Goal: Information Seeking & Learning: Understand process/instructions

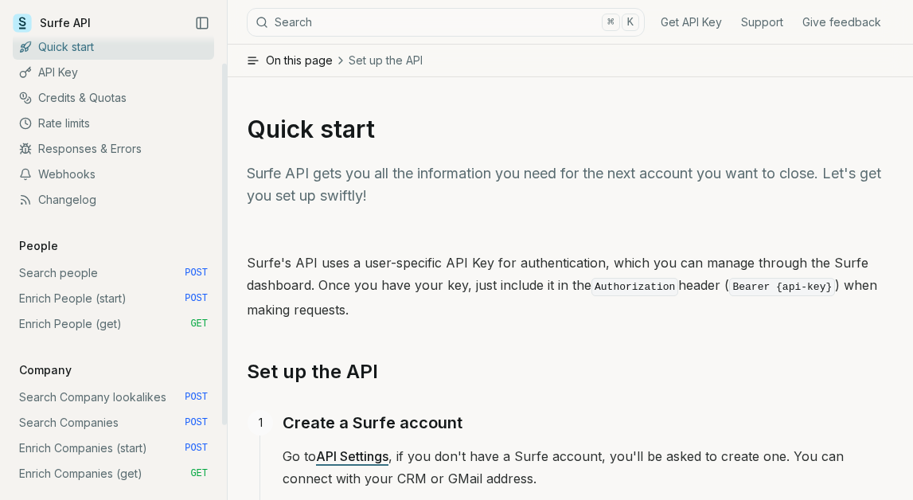
scroll to position [37, 0]
click at [119, 206] on link "Changelog" at bounding box center [113, 198] width 201 height 25
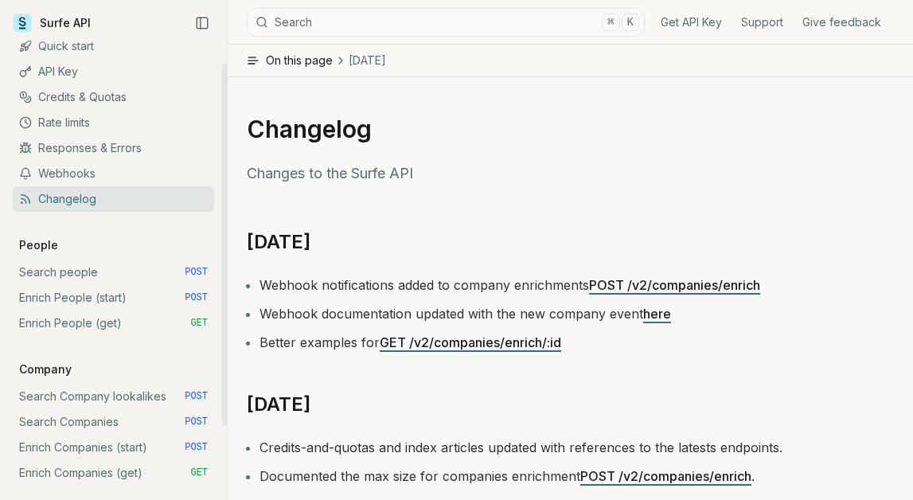
click at [102, 169] on link "Webhooks" at bounding box center [113, 173] width 201 height 25
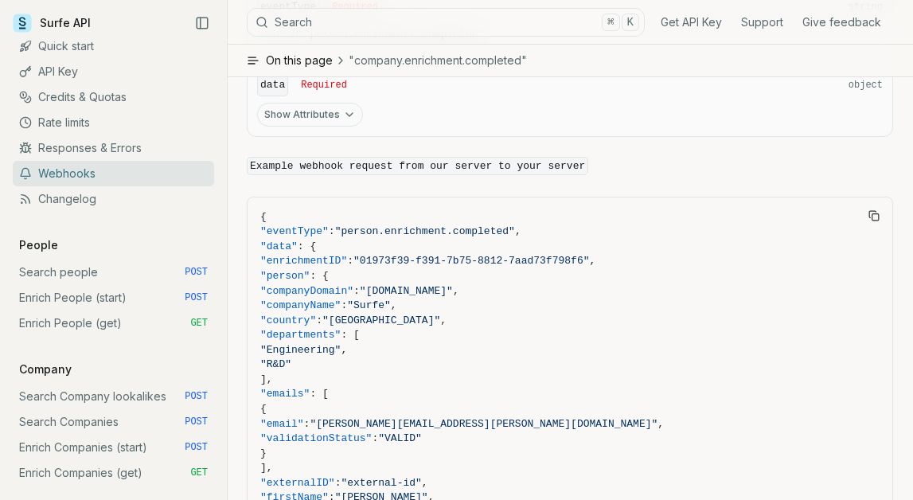
scroll to position [1425, 0]
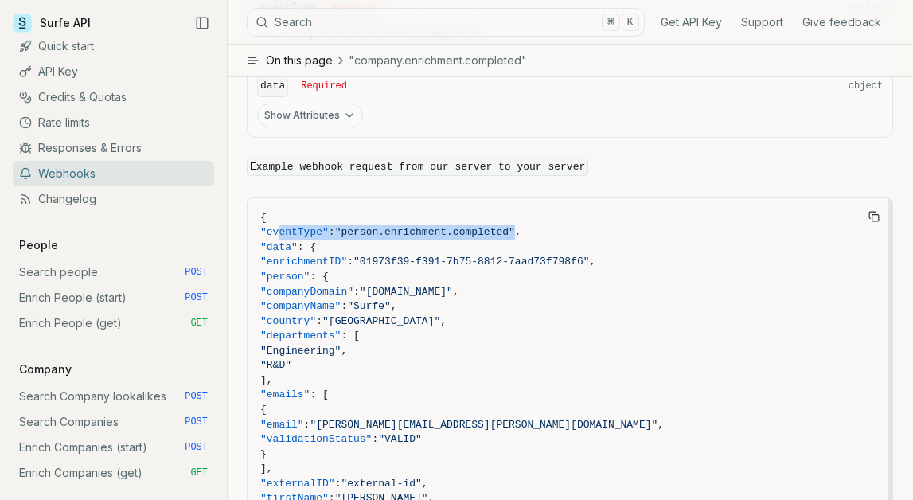
drag, startPoint x: 278, startPoint y: 218, endPoint x: 533, endPoint y: 215, distance: 255.5
click at [533, 225] on span ""eventType" : "person.enrichment.completed" ," at bounding box center [569, 232] width 619 height 15
click at [558, 225] on span ""eventType" : "person.enrichment.completed" ," at bounding box center [569, 232] width 619 height 15
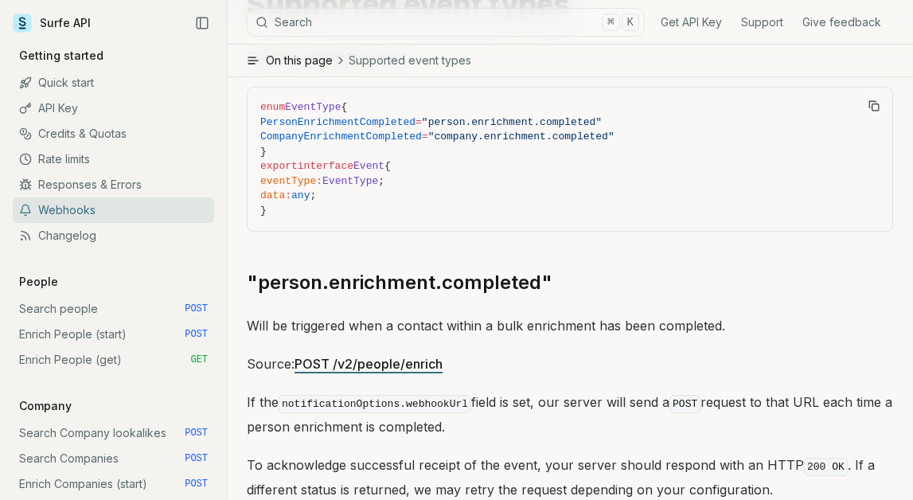
scroll to position [25, 0]
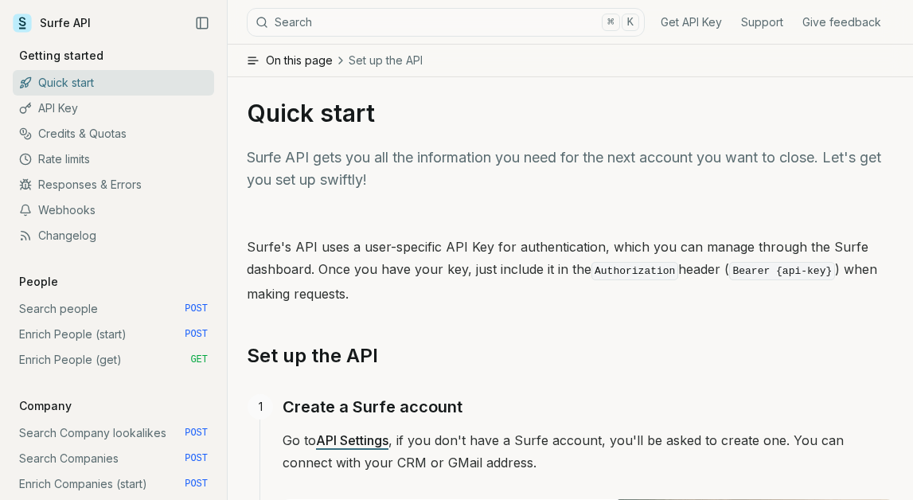
scroll to position [18, 0]
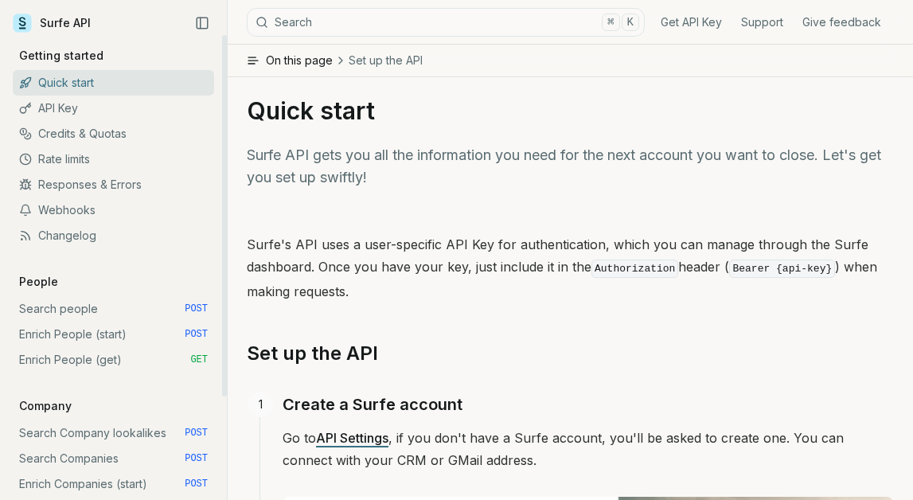
click at [138, 306] on link "Search people POST" at bounding box center [113, 308] width 201 height 25
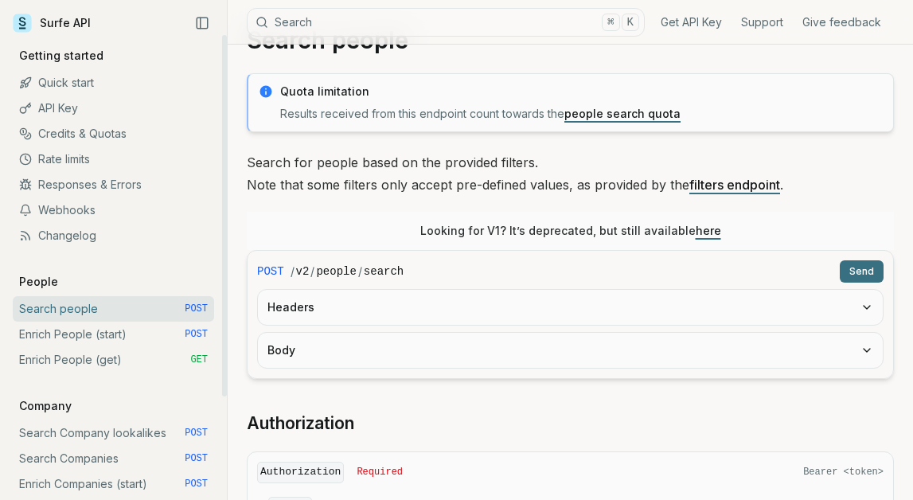
click at [338, 306] on button "Headers" at bounding box center [570, 307] width 625 height 35
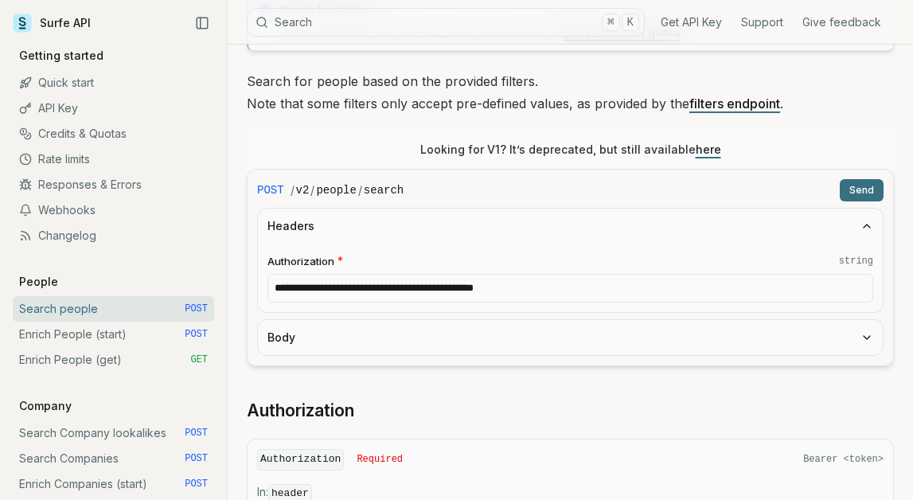
click at [335, 333] on button "Body" at bounding box center [570, 337] width 625 height 35
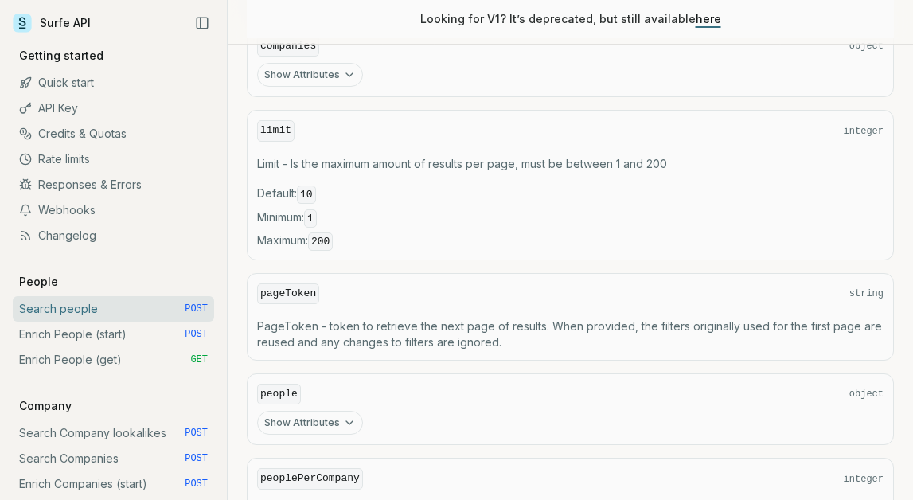
scroll to position [2159, 0]
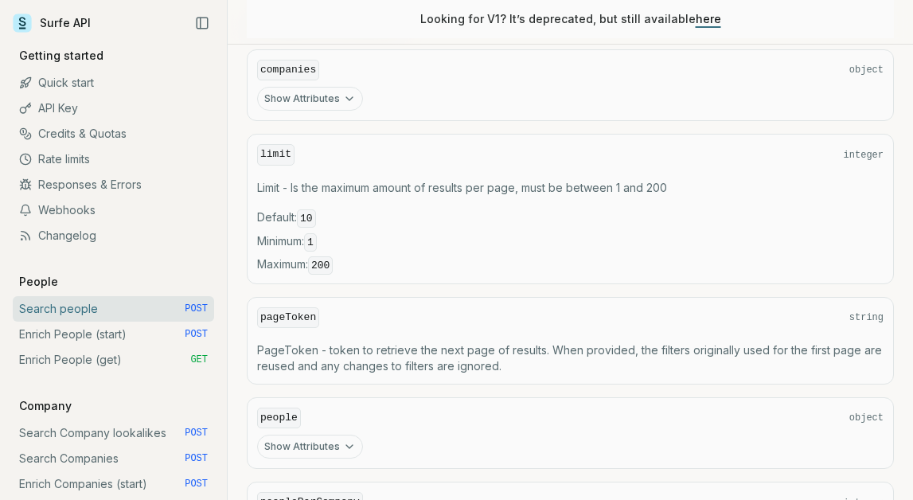
click at [324, 257] on code "200" at bounding box center [320, 265] width 25 height 18
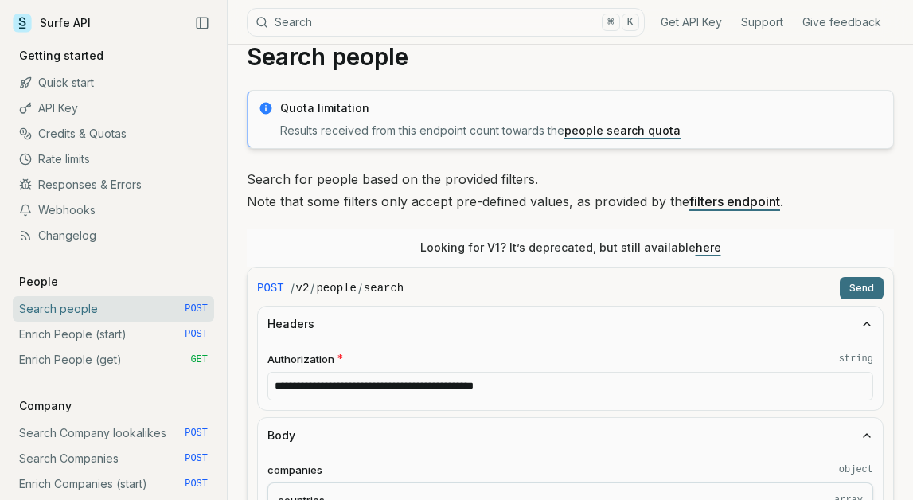
scroll to position [38, 0]
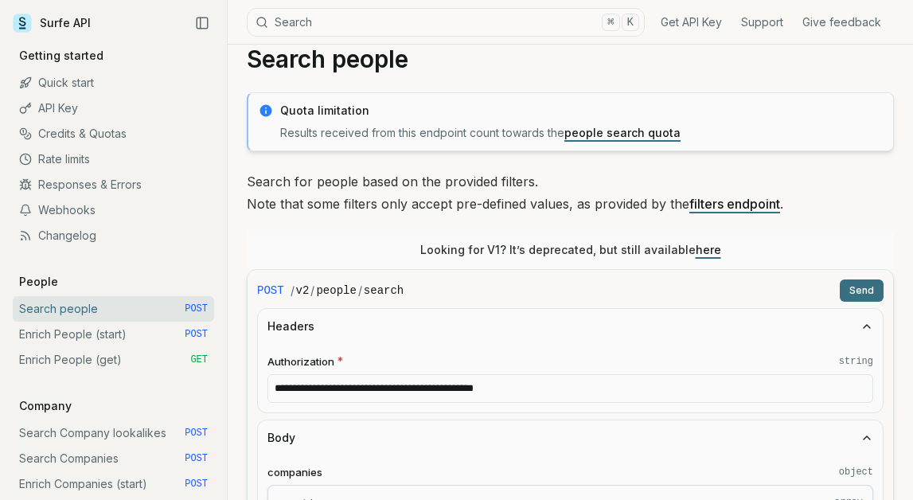
click at [699, 248] on link "here" at bounding box center [707, 250] width 25 height 14
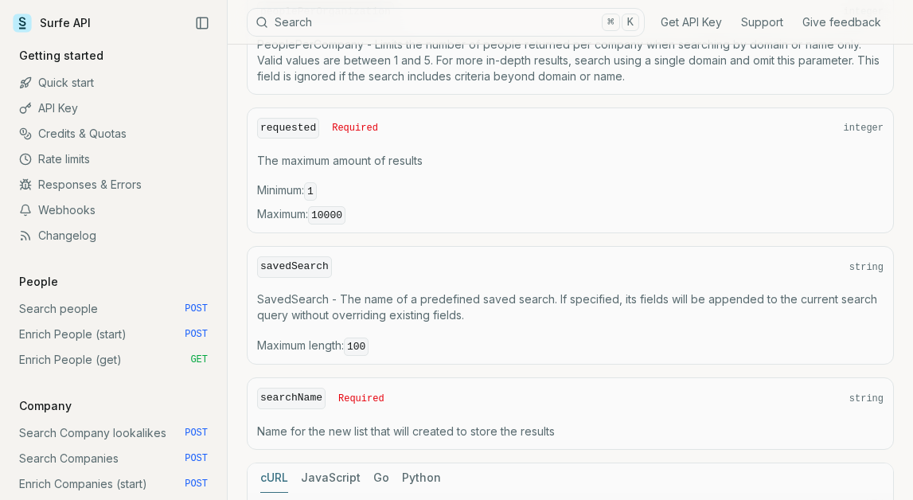
scroll to position [1306, 0]
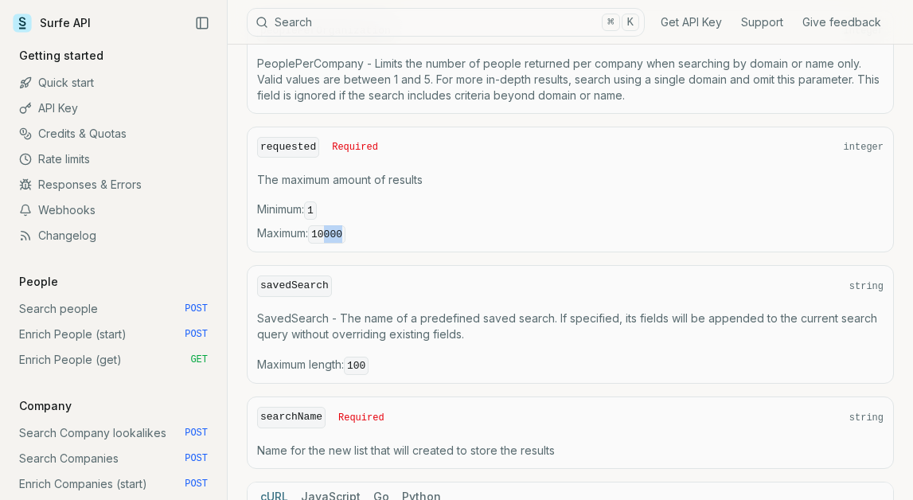
drag, startPoint x: 329, startPoint y: 228, endPoint x: 354, endPoint y: 229, distance: 25.5
click at [354, 229] on span "Maximum : 10000" at bounding box center [570, 234] width 626 height 18
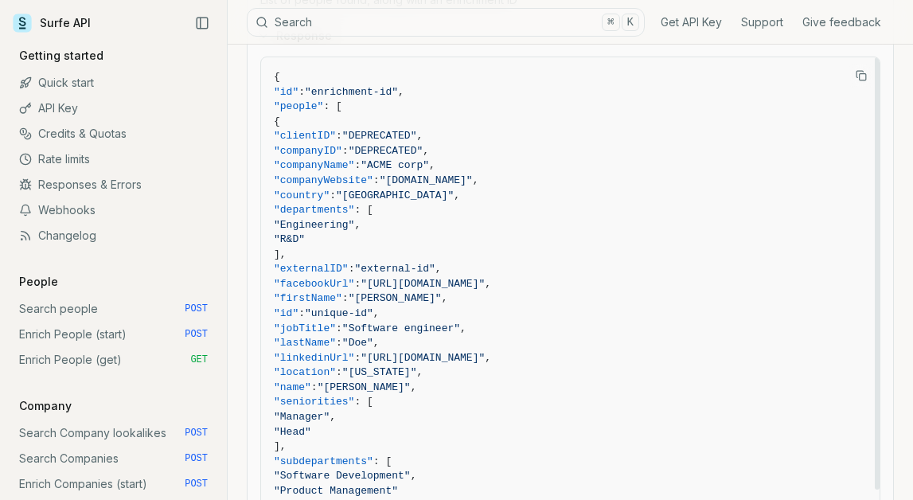
scroll to position [2359, 0]
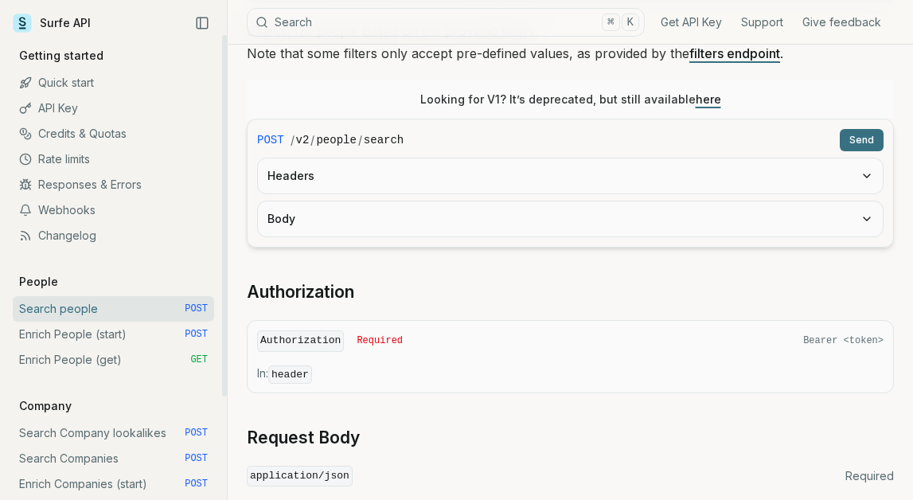
click at [333, 225] on button "Body" at bounding box center [570, 218] width 625 height 35
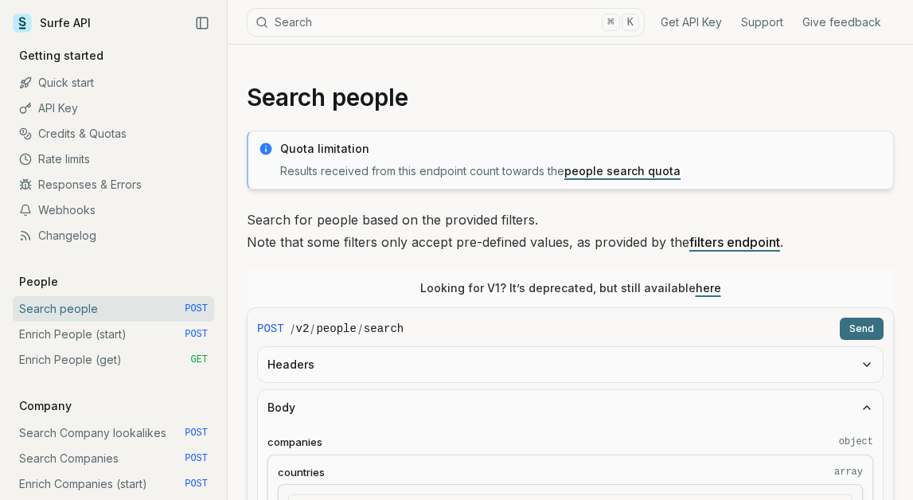
click at [707, 293] on link "here" at bounding box center [707, 288] width 25 height 14
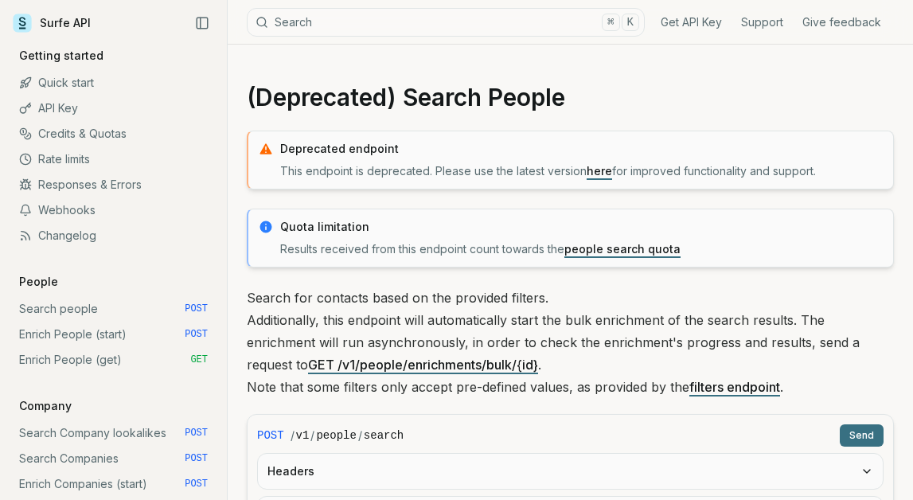
click at [864, 436] on button "Send" at bounding box center [862, 435] width 44 height 22
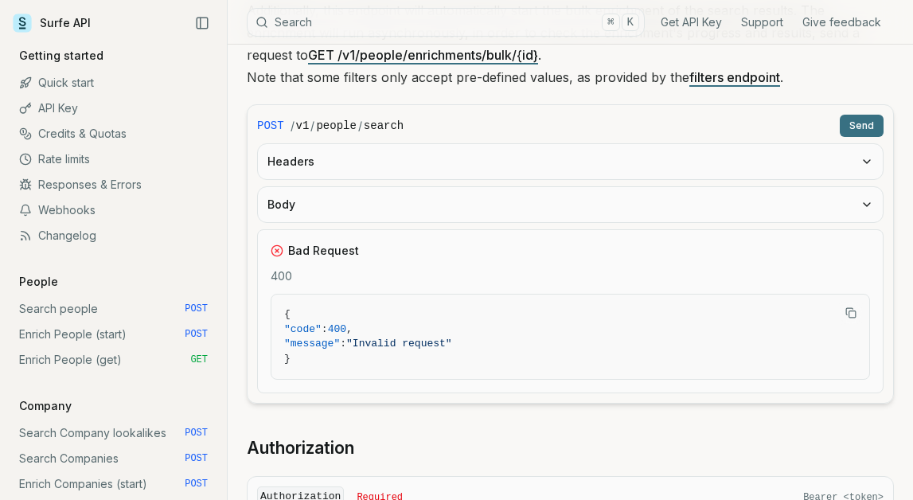
scroll to position [371, 0]
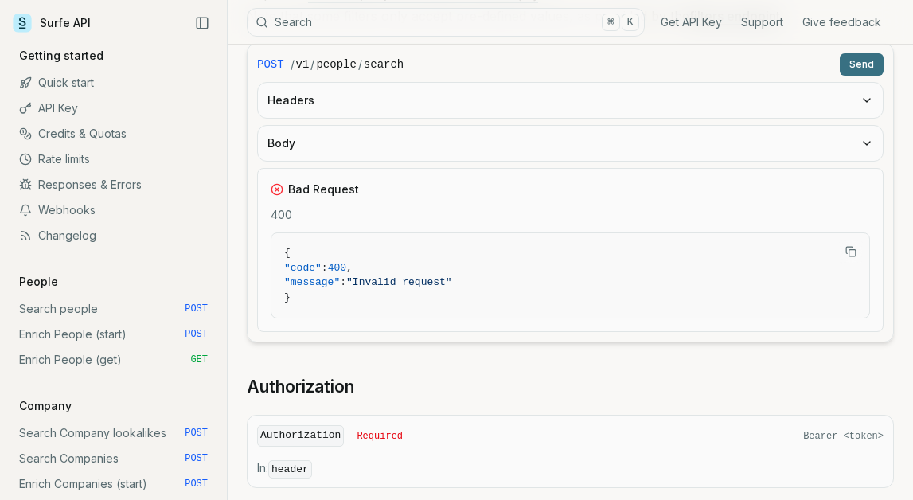
click at [505, 109] on button "Headers" at bounding box center [570, 100] width 625 height 35
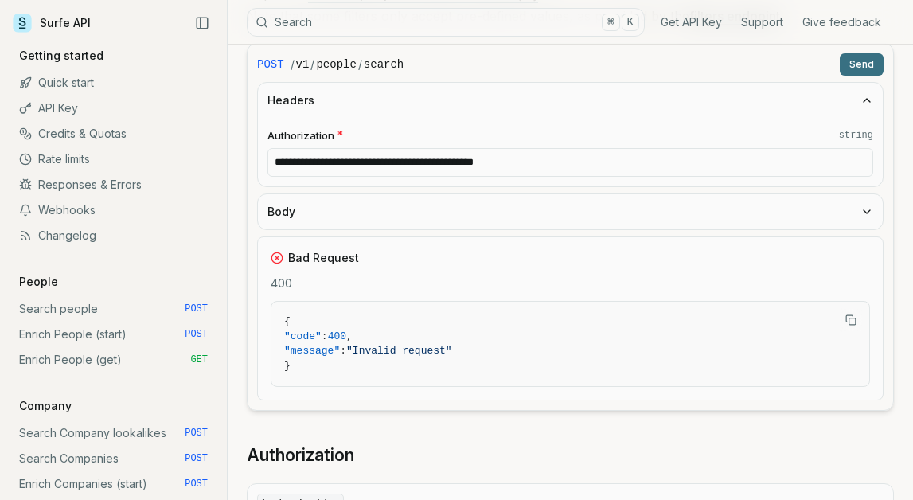
click at [479, 210] on button "Body" at bounding box center [570, 211] width 625 height 35
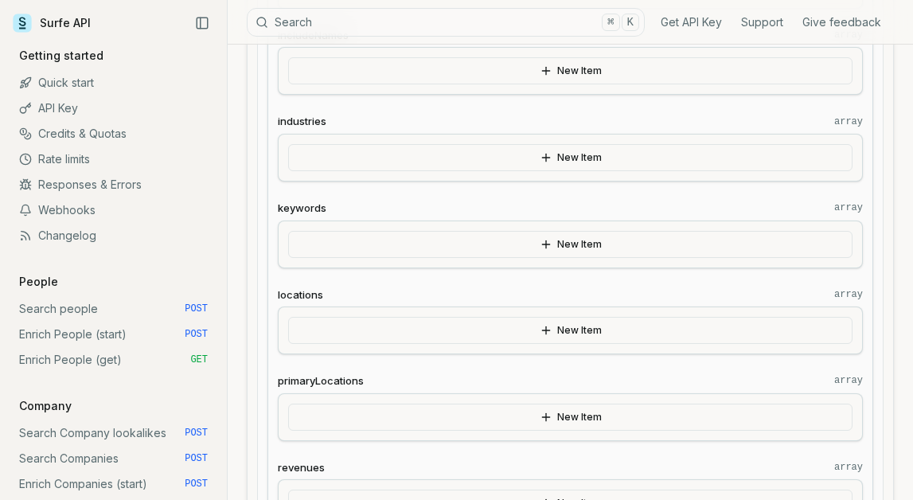
scroll to position [1009, 0]
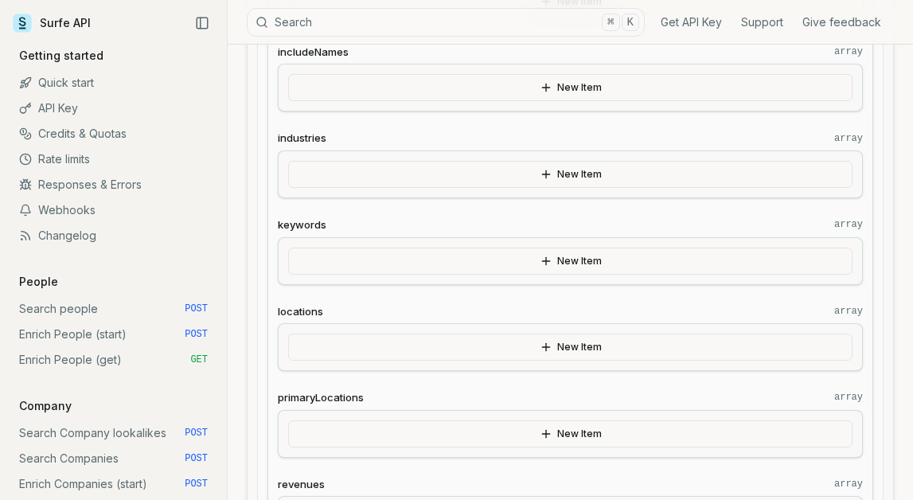
click at [450, 354] on button "New Item" at bounding box center [570, 346] width 564 height 27
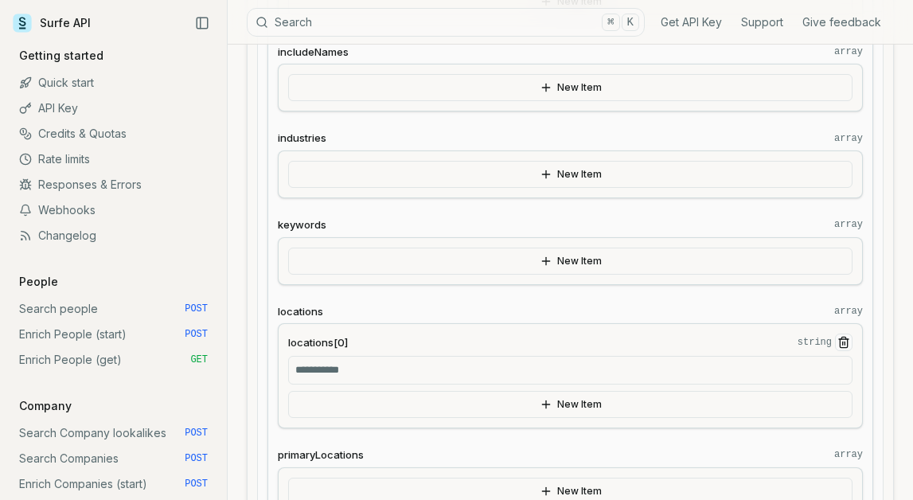
click at [838, 347] on icon "Remove Item" at bounding box center [843, 342] width 13 height 13
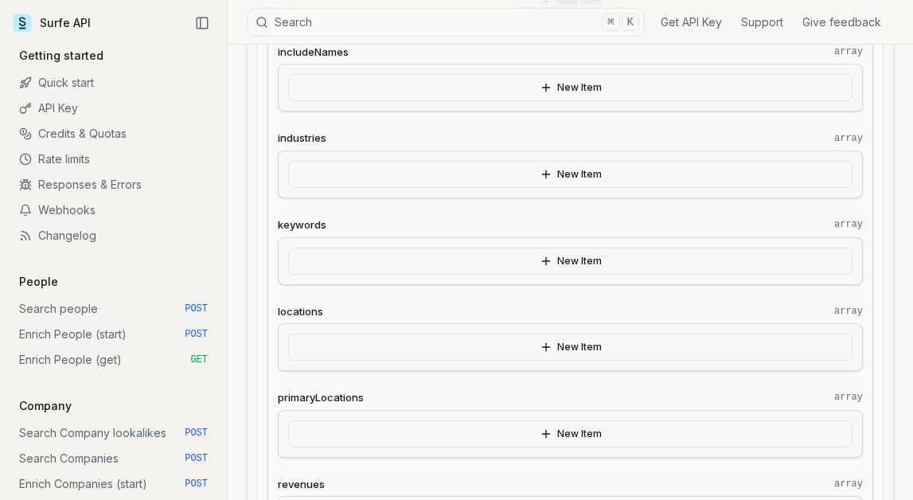
click at [619, 430] on button "New Item" at bounding box center [570, 433] width 564 height 27
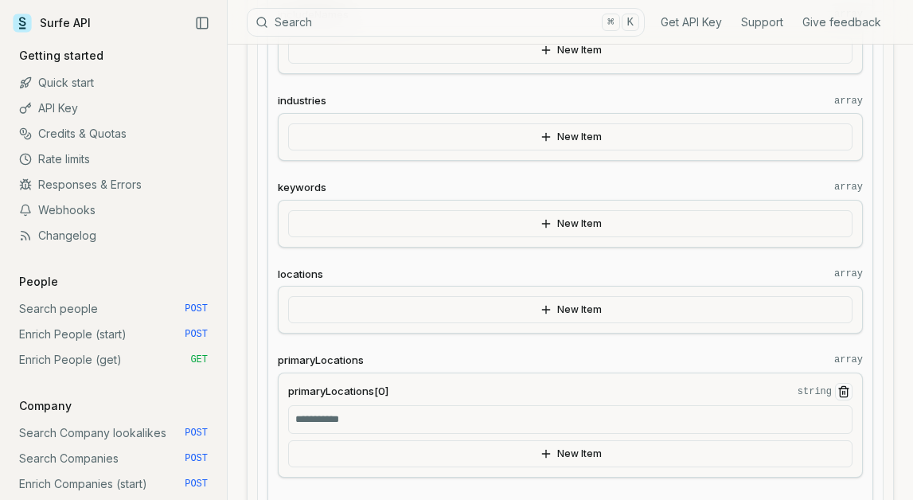
click at [554, 429] on input "primaryLocations[0] string" at bounding box center [570, 419] width 564 height 29
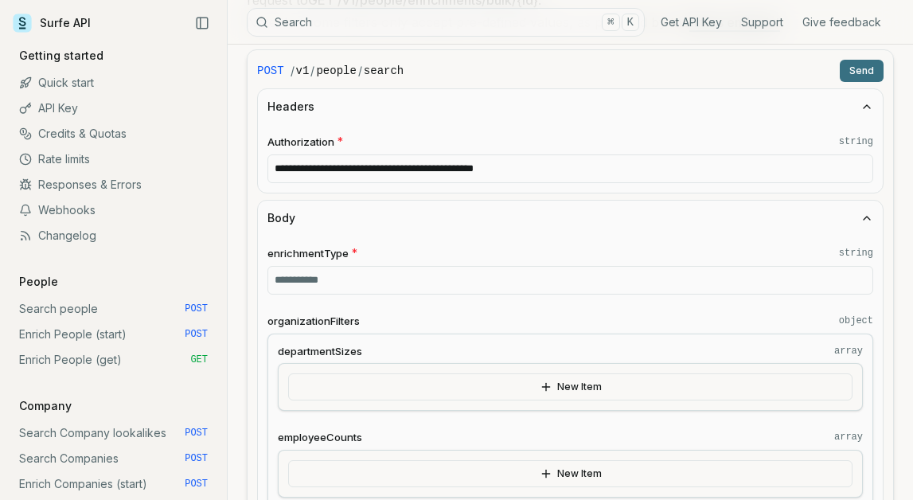
scroll to position [356, 0]
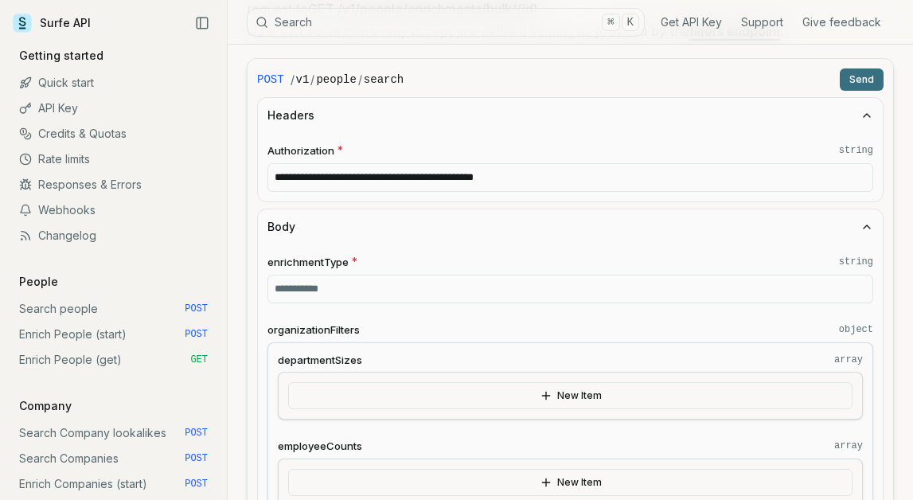
type input "**"
click at [871, 83] on button "Send" at bounding box center [862, 79] width 44 height 22
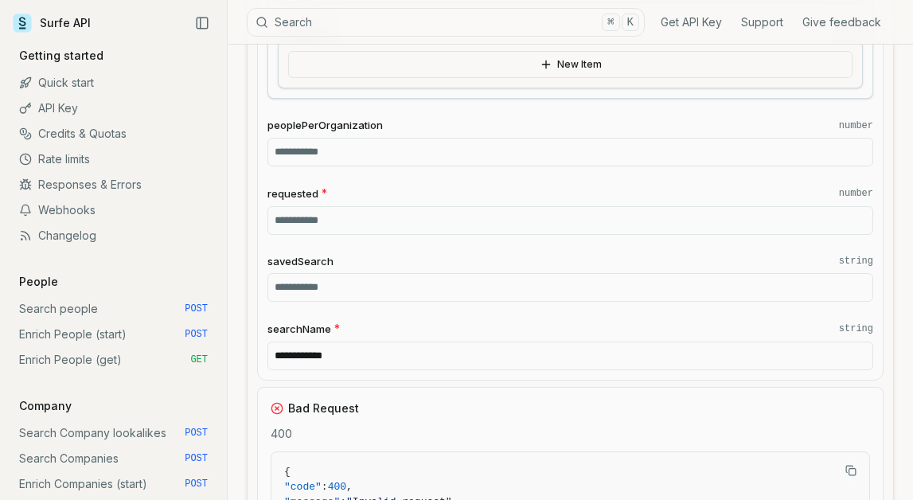
scroll to position [2239, 0]
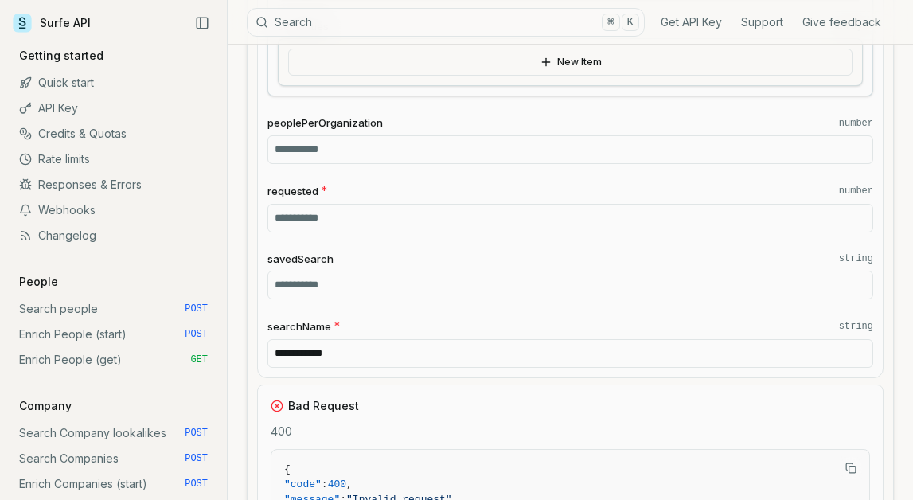
click at [408, 345] on input "**********" at bounding box center [570, 353] width 606 height 29
click at [400, 350] on input "**********" at bounding box center [570, 353] width 606 height 29
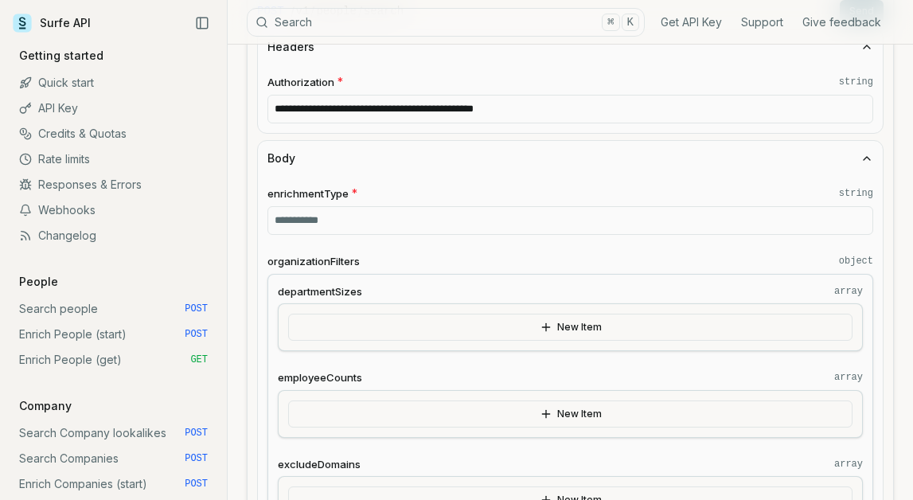
scroll to position [421, 0]
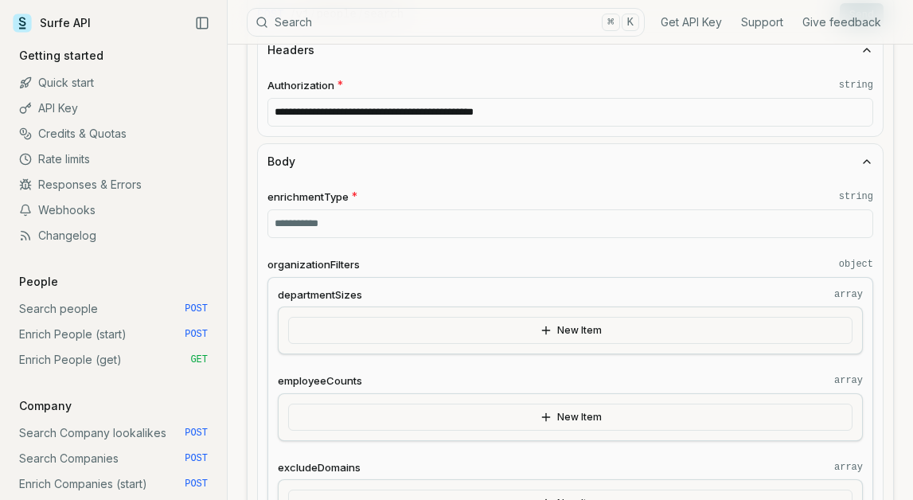
click at [396, 219] on input "enrichmentType * string" at bounding box center [570, 223] width 606 height 29
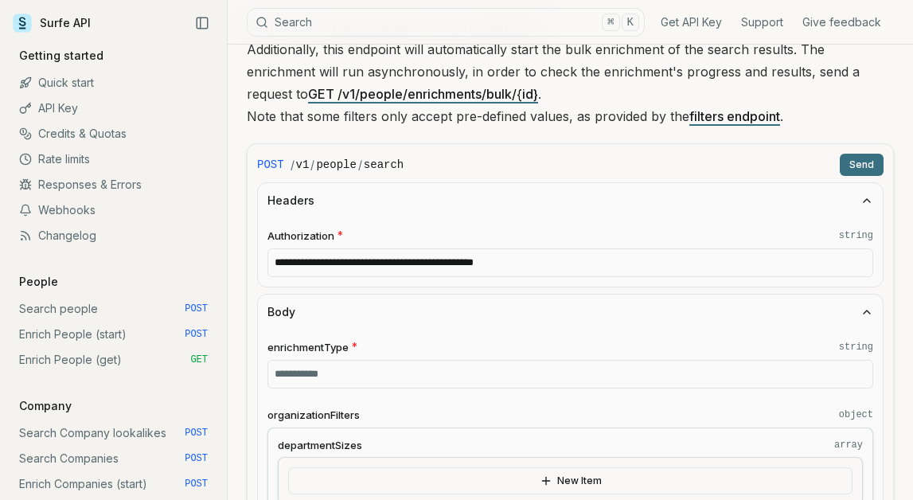
scroll to position [278, 0]
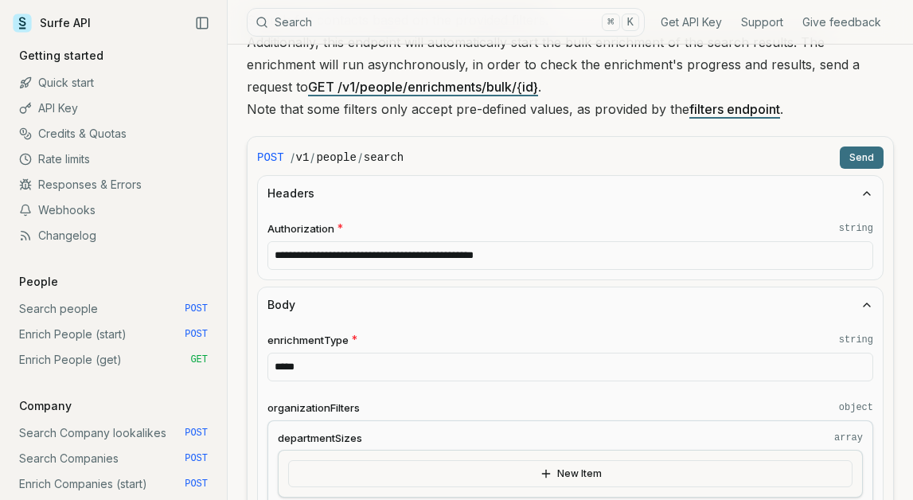
type input "*****"
click at [859, 157] on button "Send" at bounding box center [862, 157] width 44 height 22
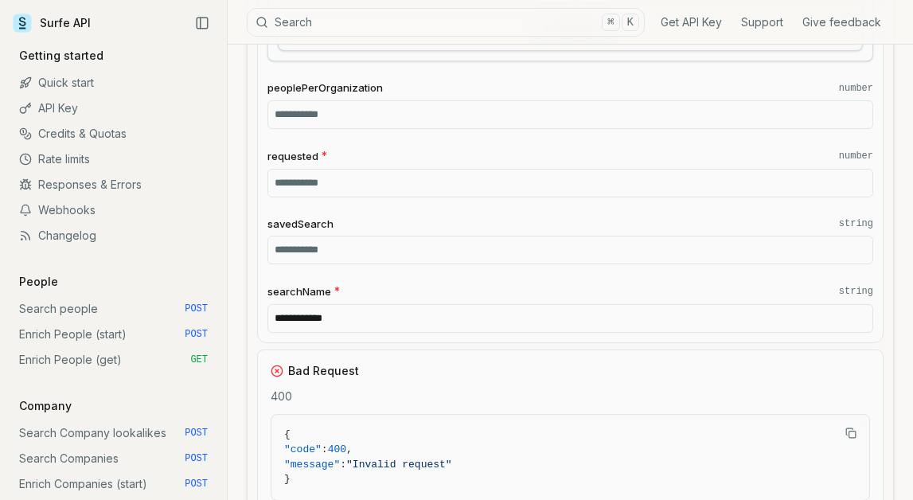
scroll to position [2258, 0]
